Goal: Find specific page/section: Find specific page/section

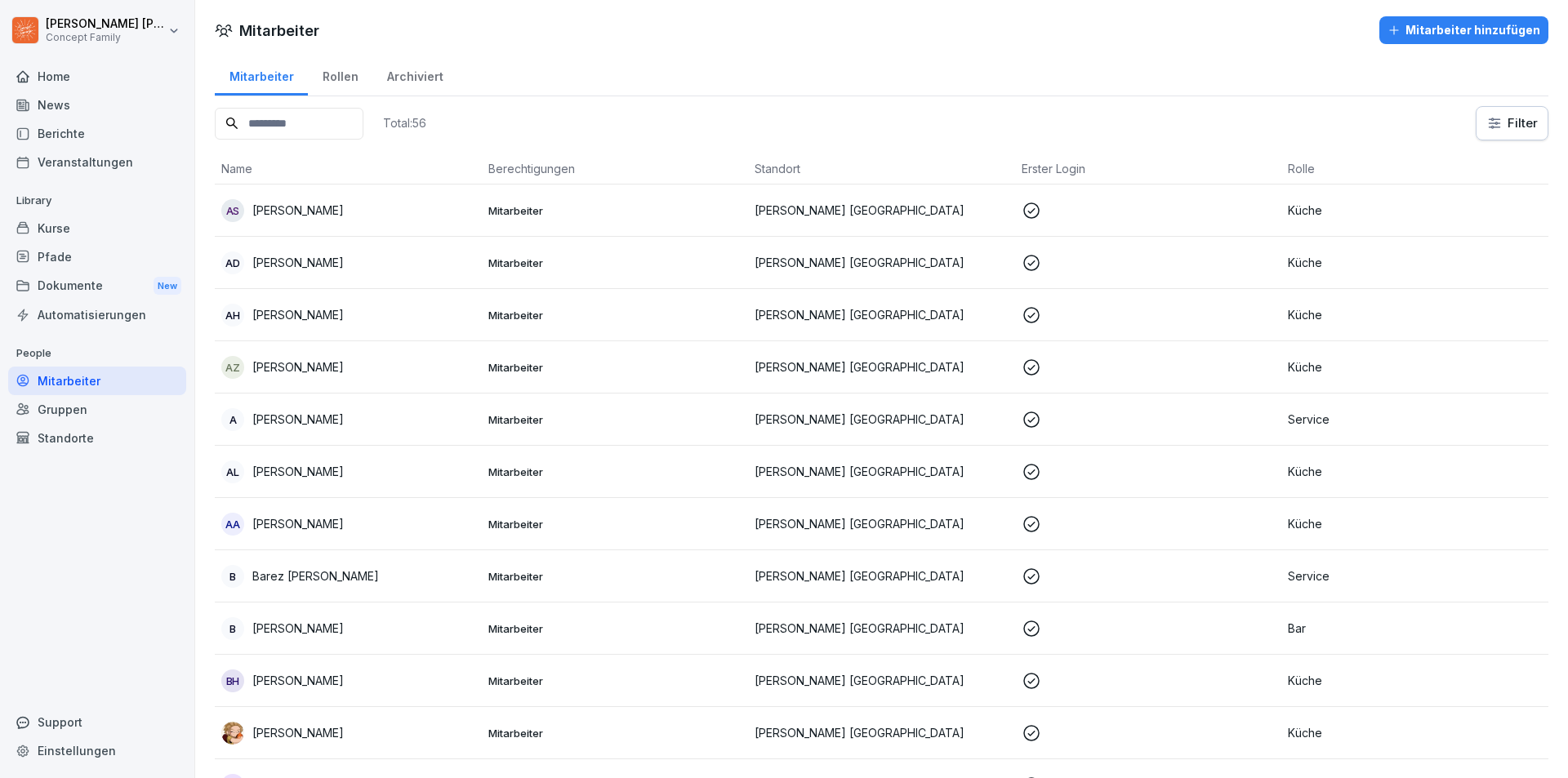
click at [78, 125] on div "Berichte" at bounding box center [96, 133] width 178 height 28
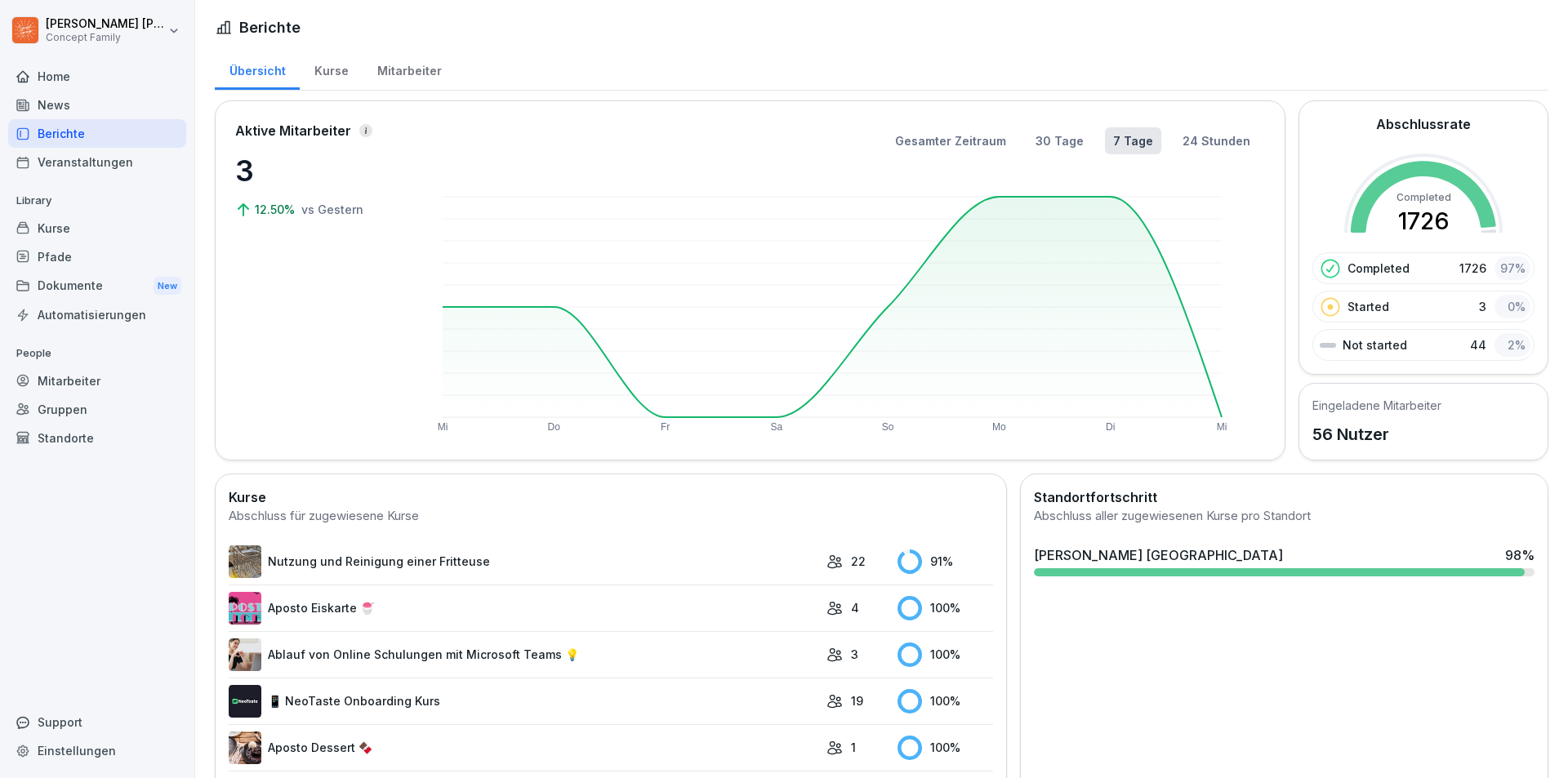
click at [393, 77] on div "Mitarbeiter" at bounding box center [409, 69] width 93 height 41
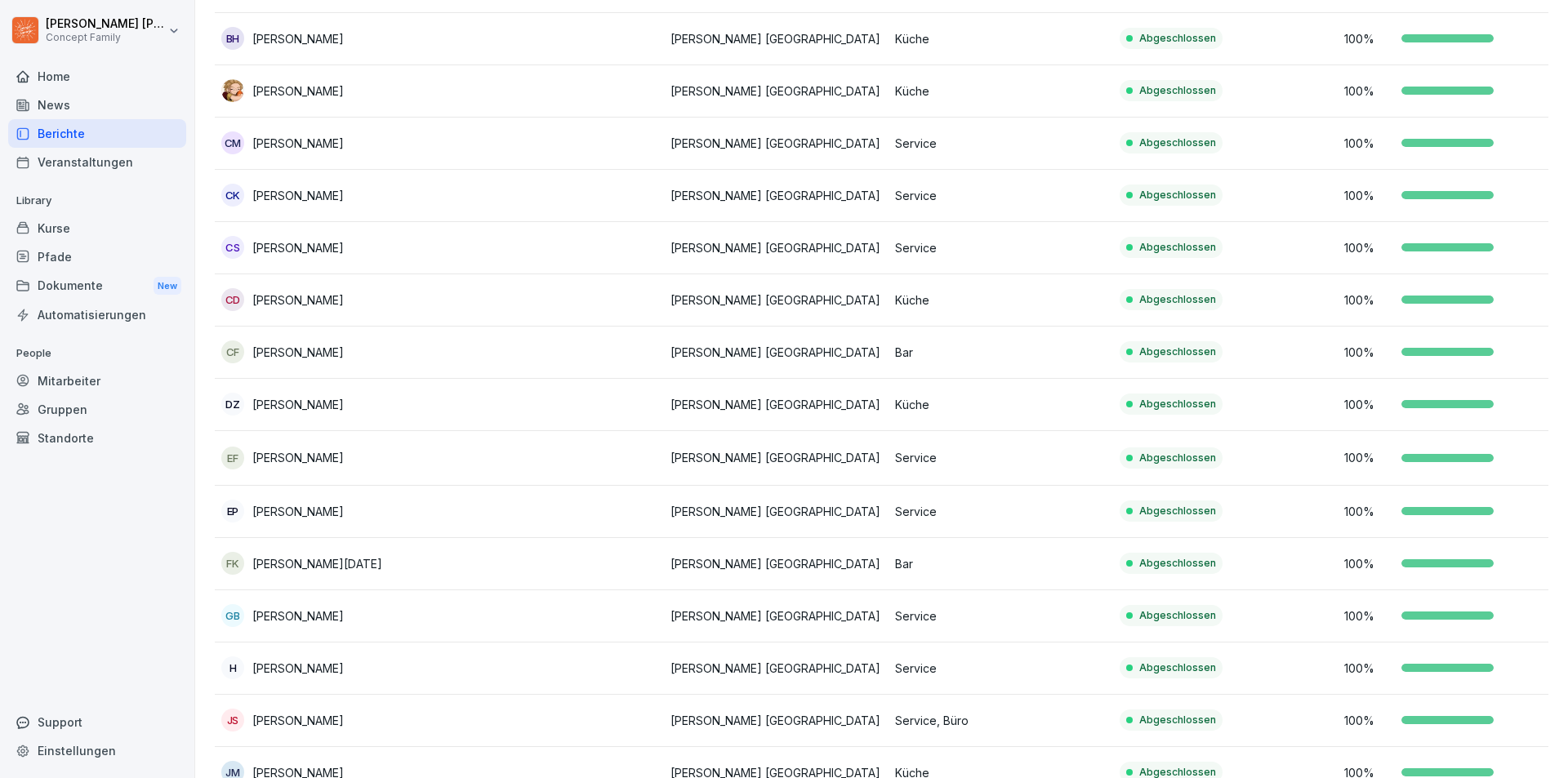
scroll to position [571, 0]
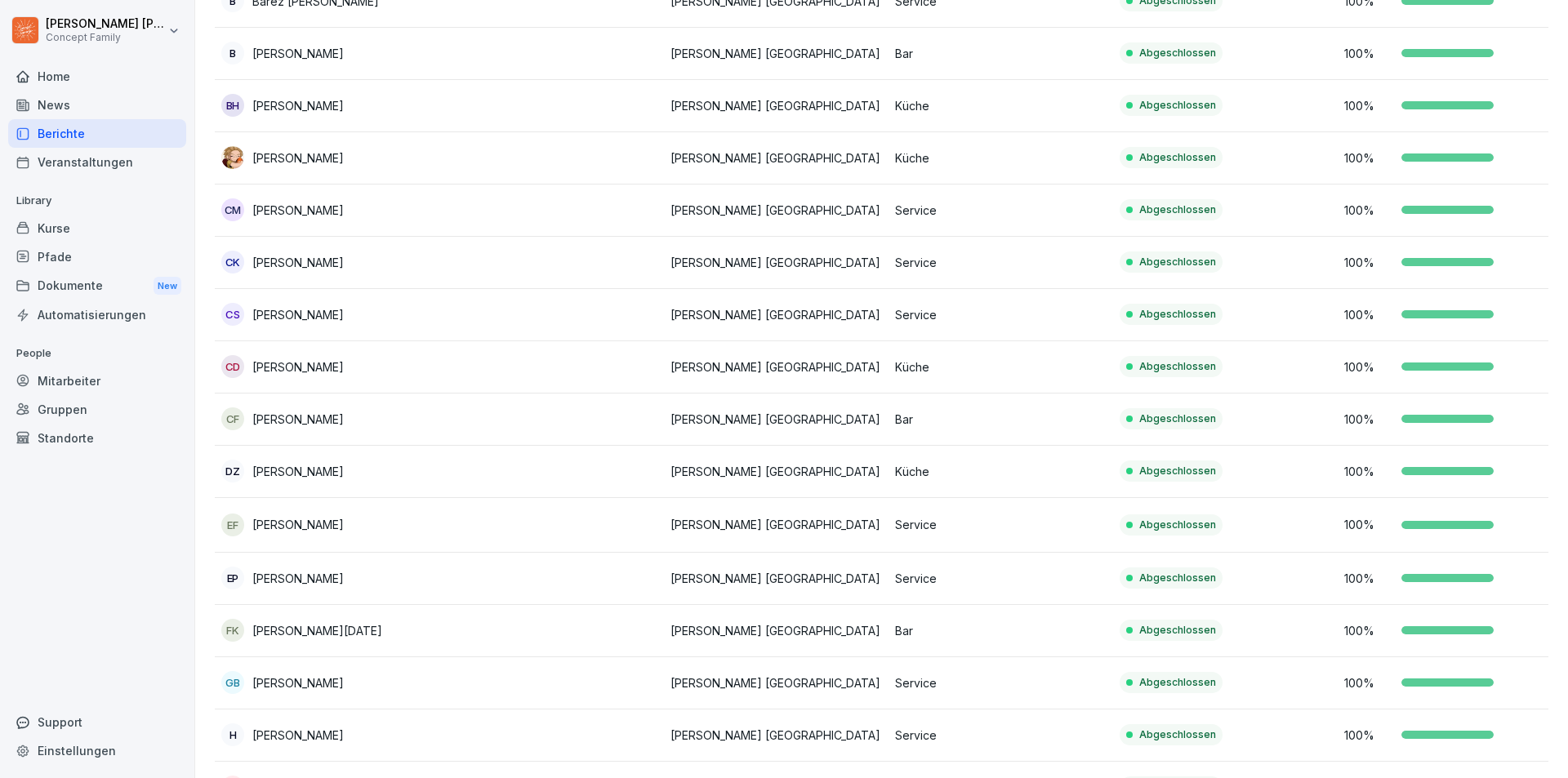
click at [1254, 114] on td "Abgeschlossen" at bounding box center [1225, 106] width 225 height 52
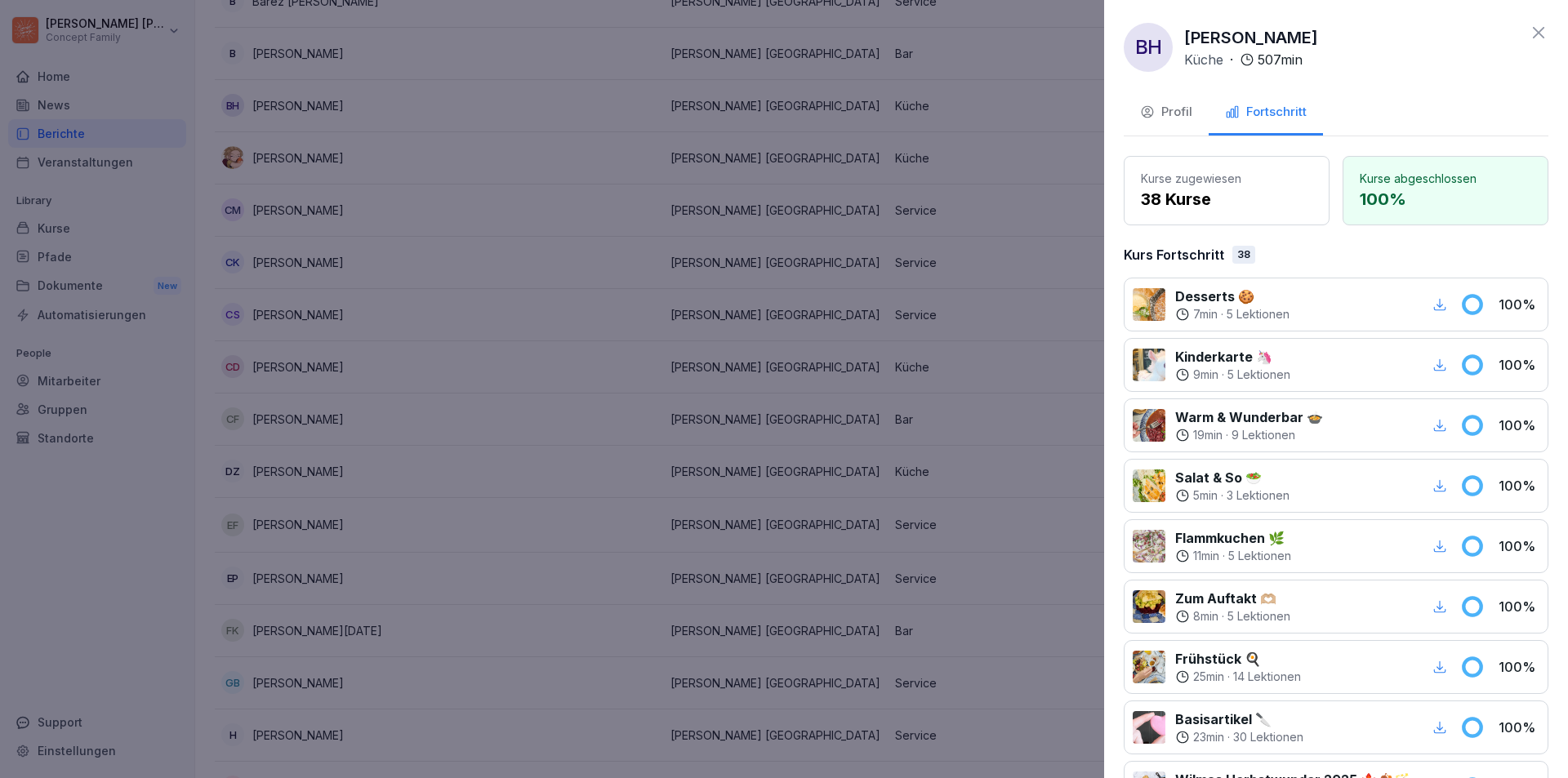
click at [1051, 340] on div at bounding box center [784, 389] width 1568 height 778
